Goal: Navigation & Orientation: Find specific page/section

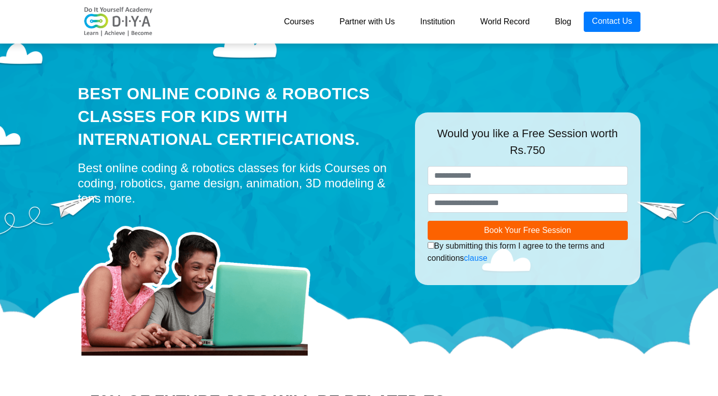
click at [568, 23] on link "Blog" at bounding box center [563, 22] width 42 height 20
click at [296, 17] on link "Courses" at bounding box center [299, 22] width 56 height 20
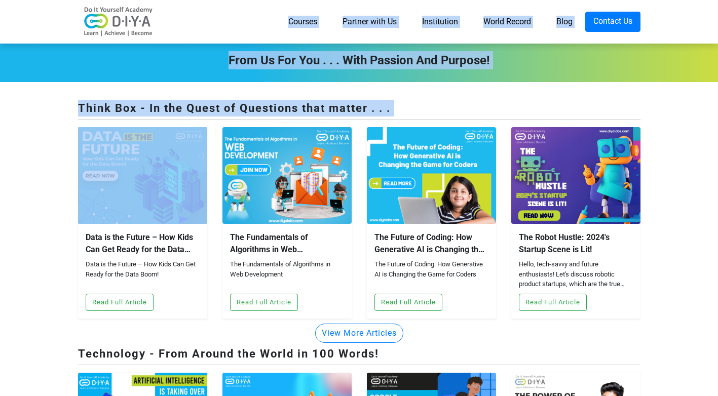
drag, startPoint x: 186, startPoint y: 129, endPoint x: 175, endPoint y: 216, distance: 87.9
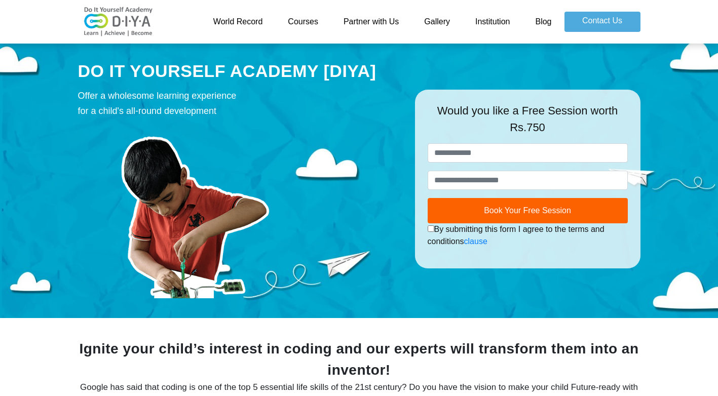
click at [303, 21] on link "Courses" at bounding box center [303, 22] width 56 height 20
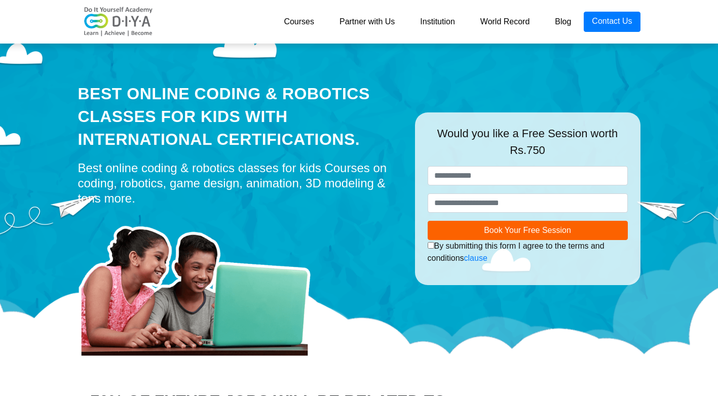
click at [301, 19] on link "Courses" at bounding box center [299, 22] width 56 height 20
